Goal: Task Accomplishment & Management: Complete application form

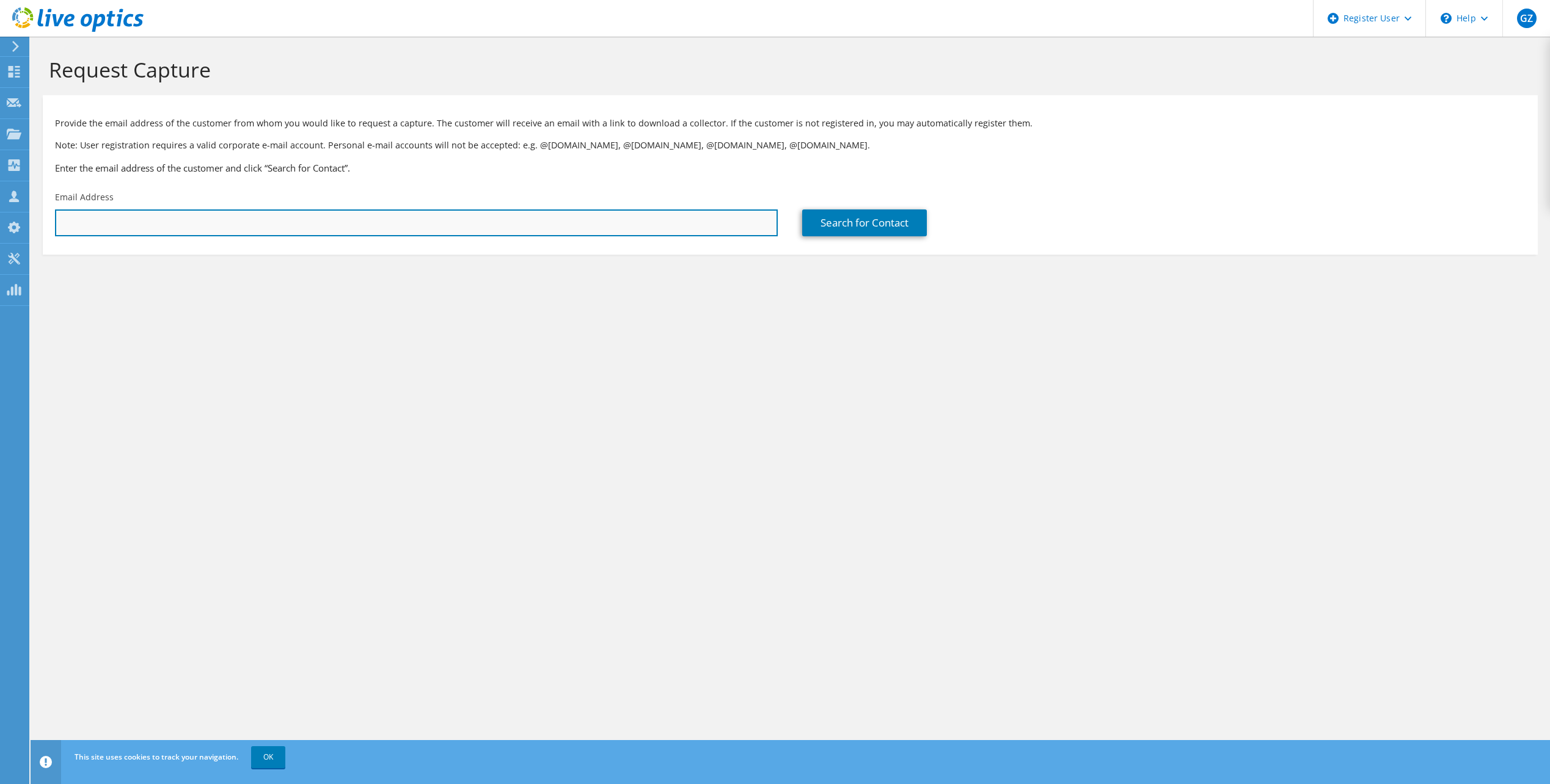
click at [253, 228] on input "text" at bounding box center [416, 223] width 723 height 27
paste input "noel.greenstreet@gei.org"
type input "noel.greenstreet@gei.org"
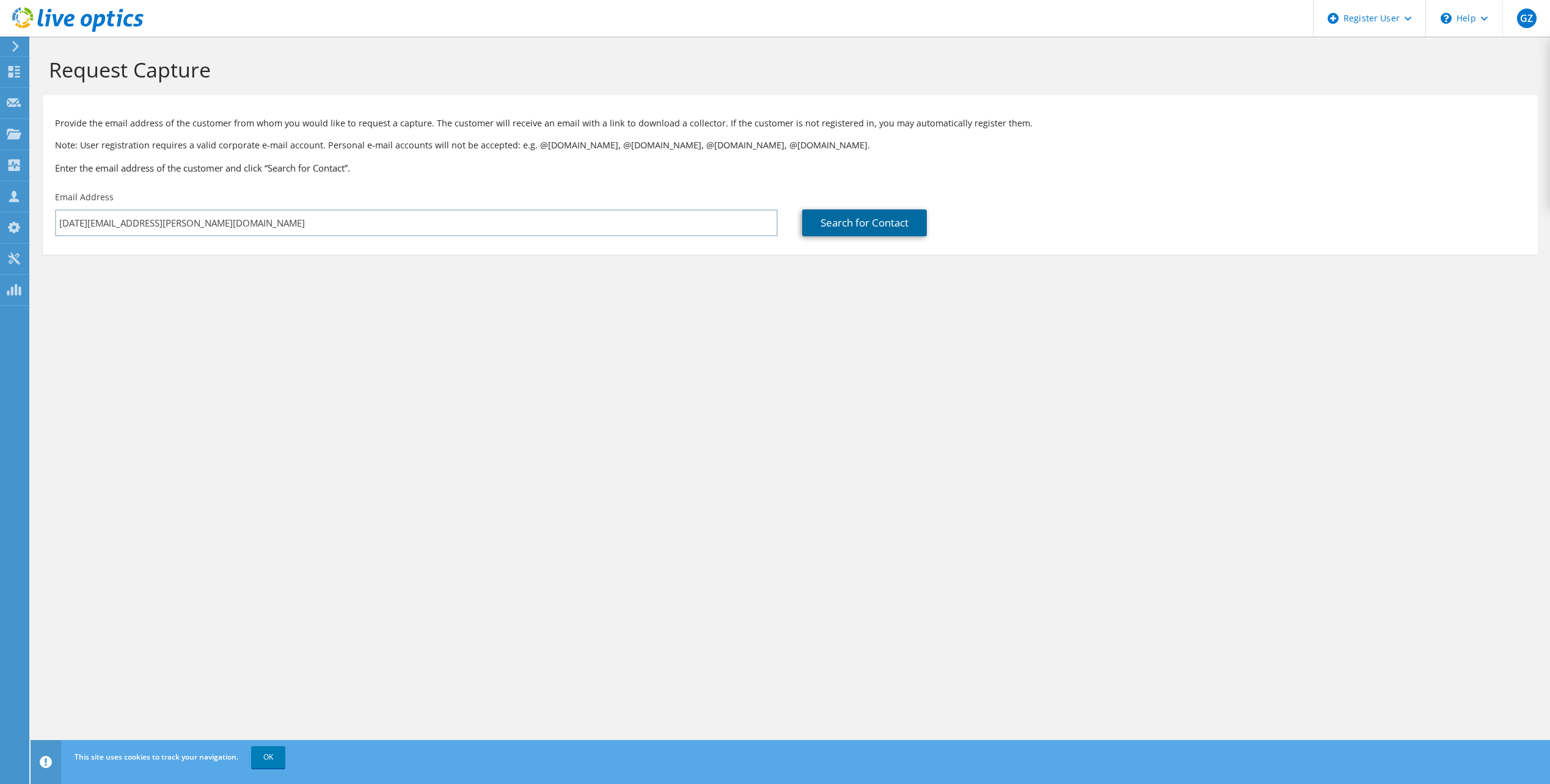
click at [883, 228] on link "Search for Contact" at bounding box center [864, 223] width 124 height 27
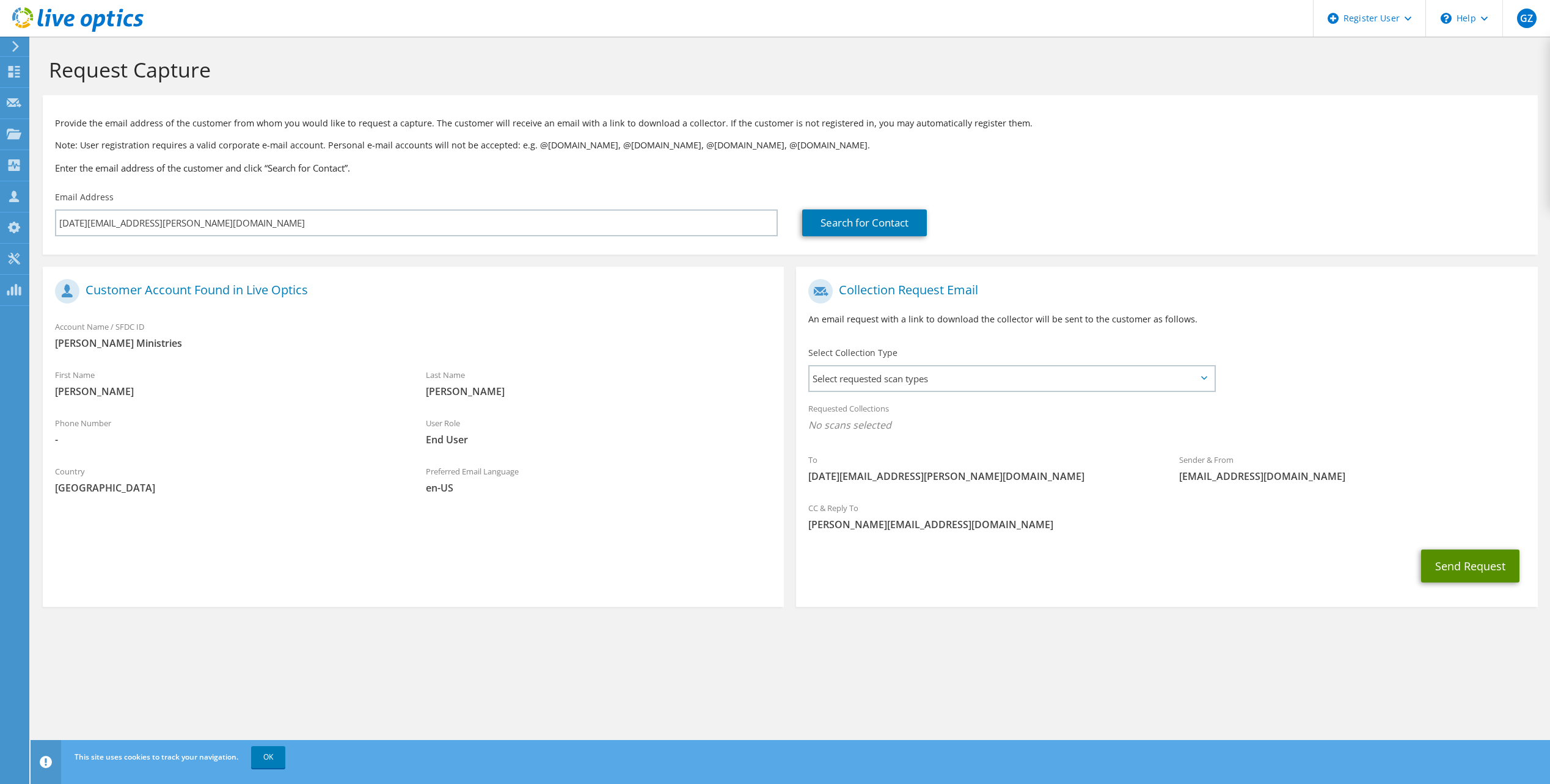
click at [1498, 576] on button "Send Request" at bounding box center [1470, 566] width 99 height 33
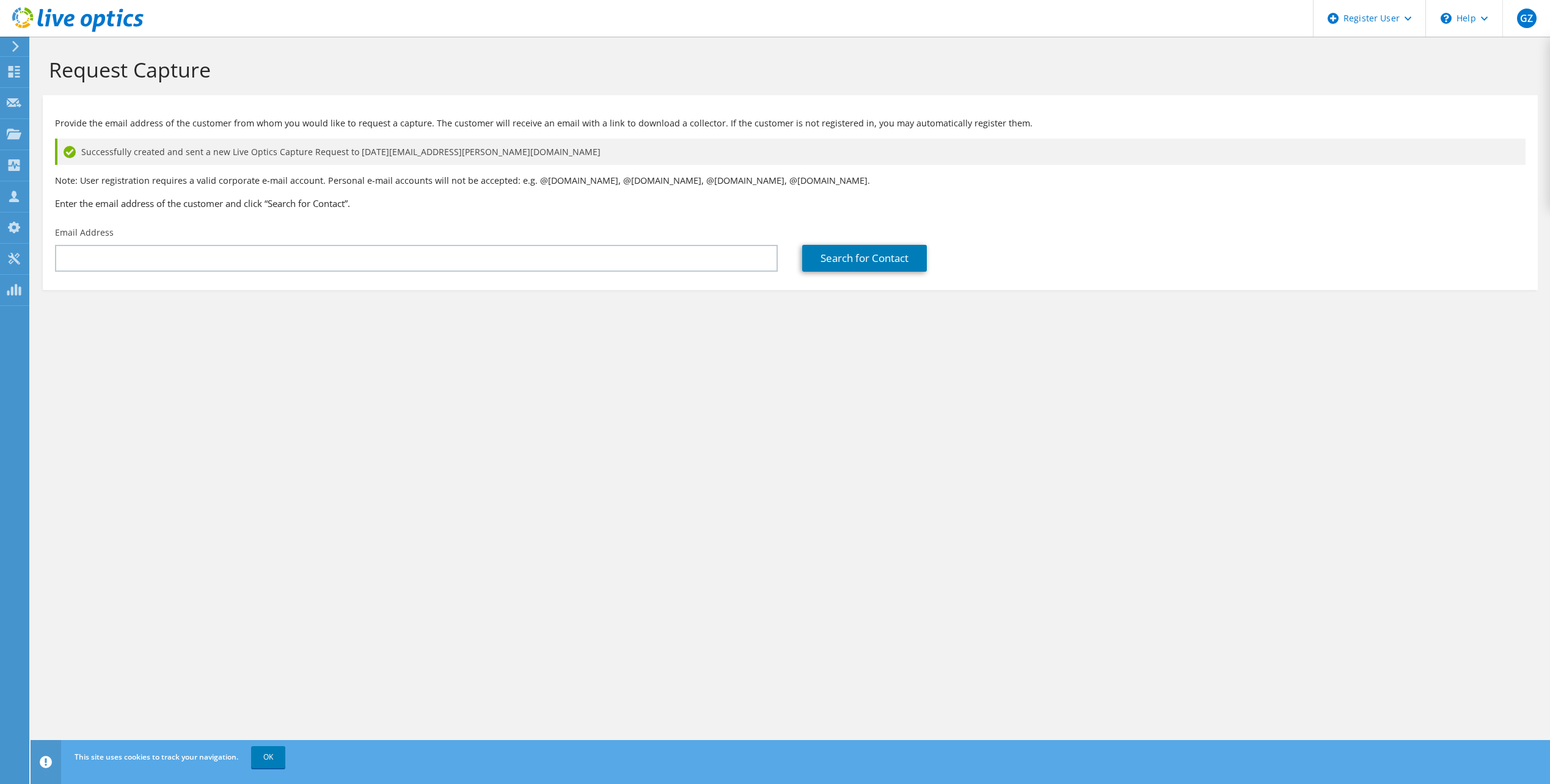
click at [1111, 247] on div "Search for Contact" at bounding box center [1163, 258] width 723 height 27
